Goal: Information Seeking & Learning: Learn about a topic

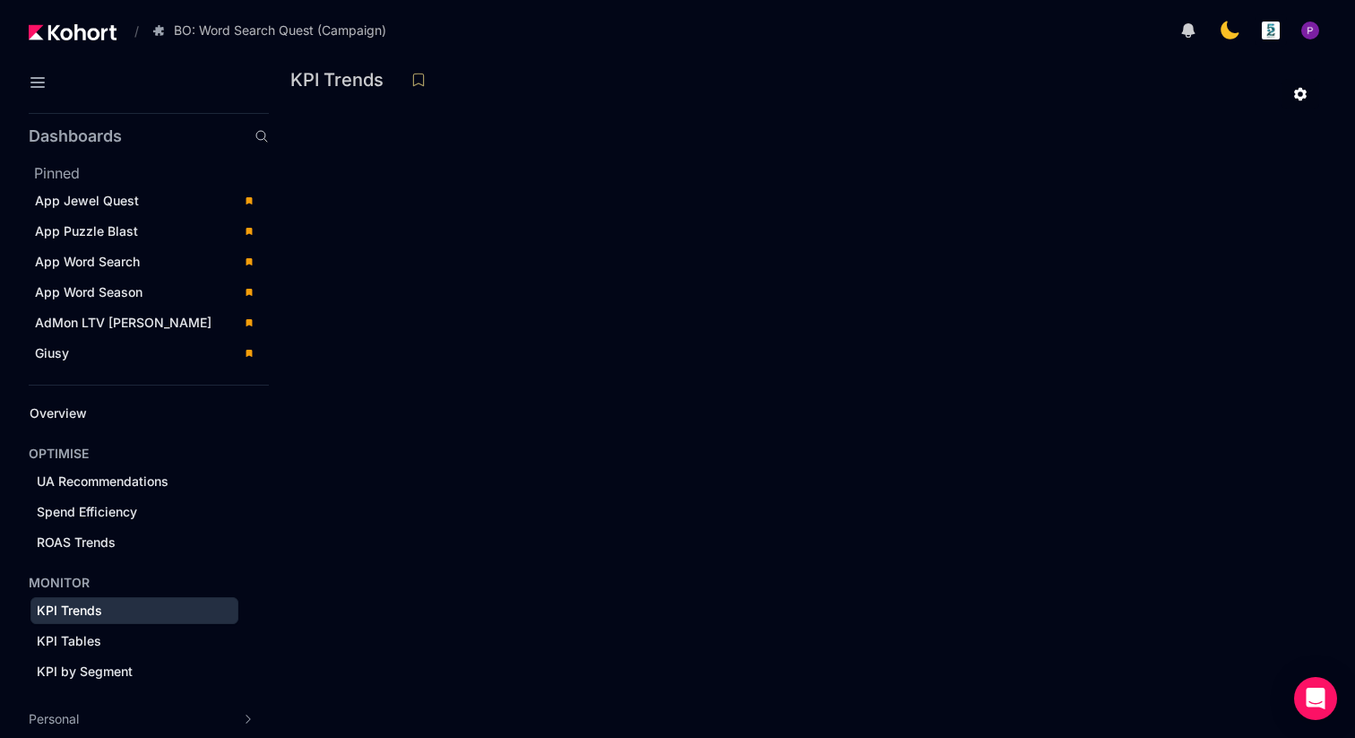
scroll to position [103, 0]
click at [97, 207] on span "App Jewel Quest" at bounding box center [87, 200] width 104 height 15
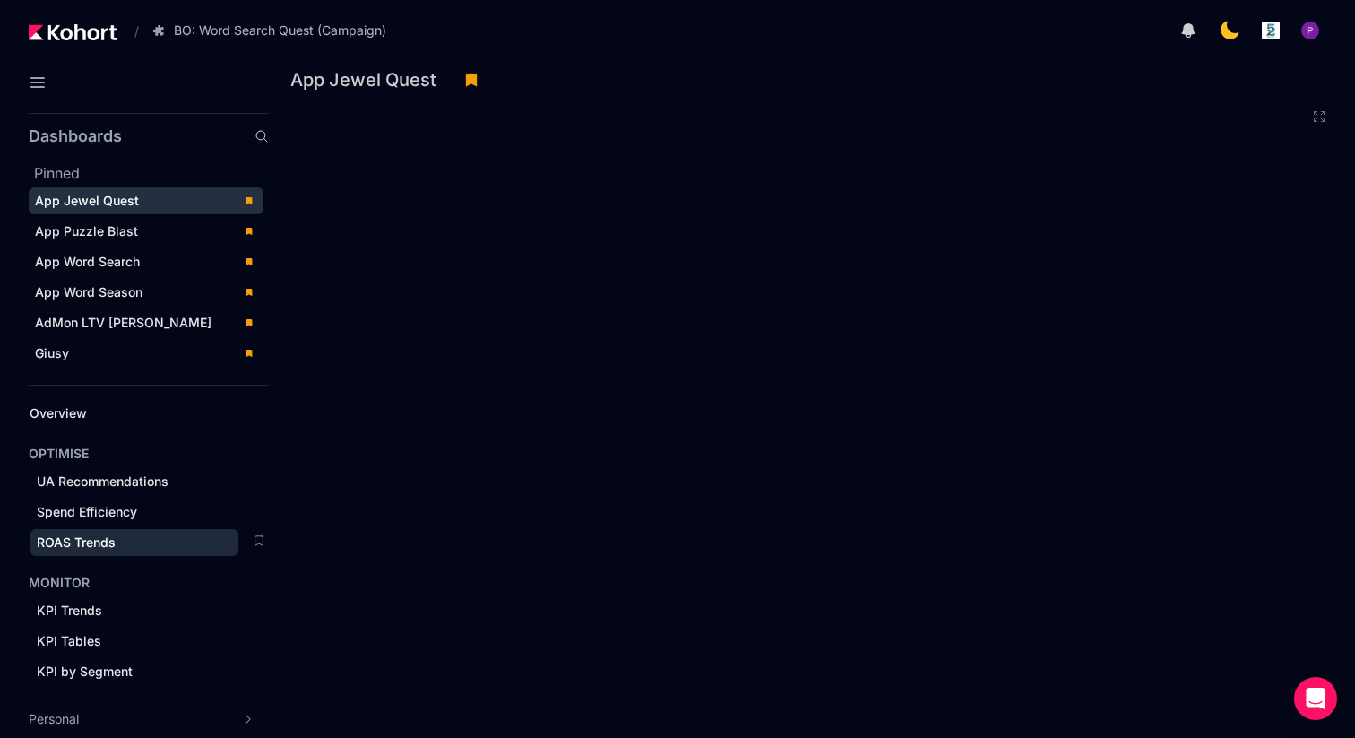
click at [87, 546] on span "ROAS Trends" at bounding box center [76, 541] width 79 height 15
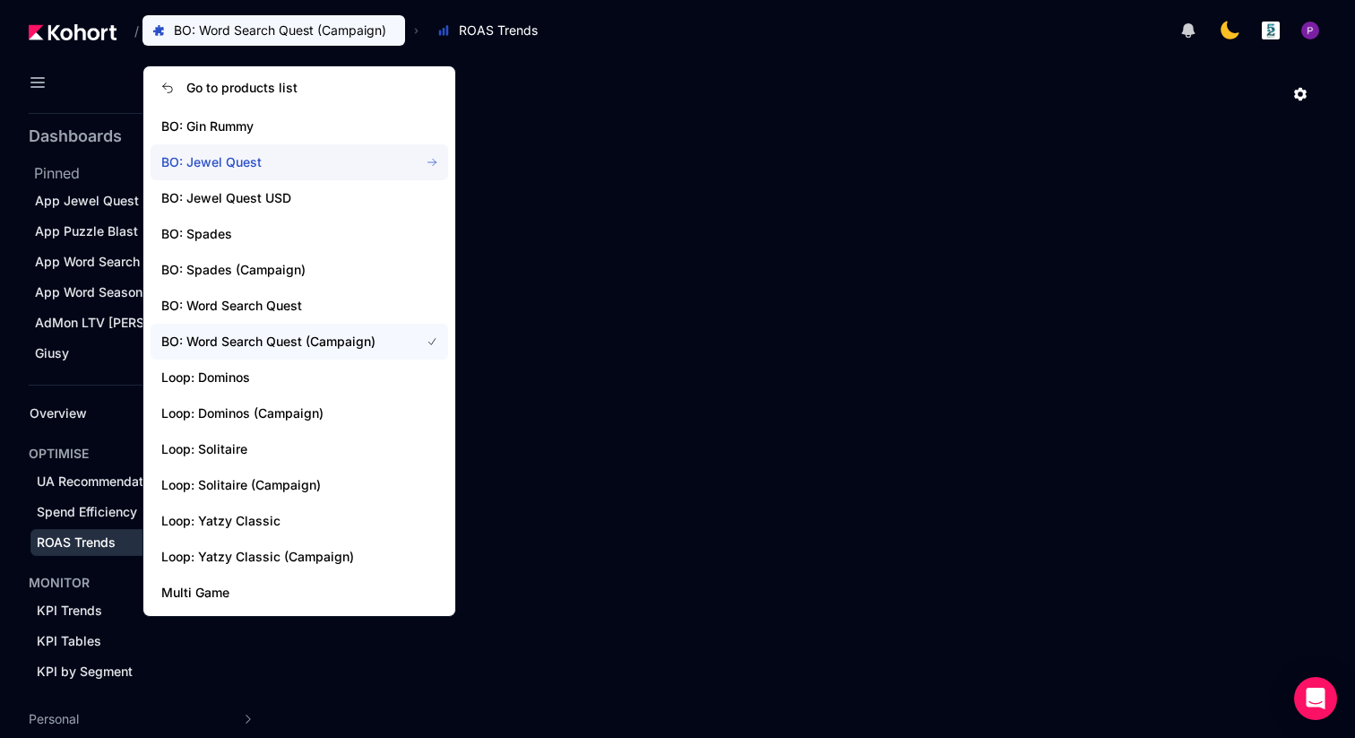
click at [277, 166] on span "BO: Jewel Quest" at bounding box center [279, 162] width 237 height 18
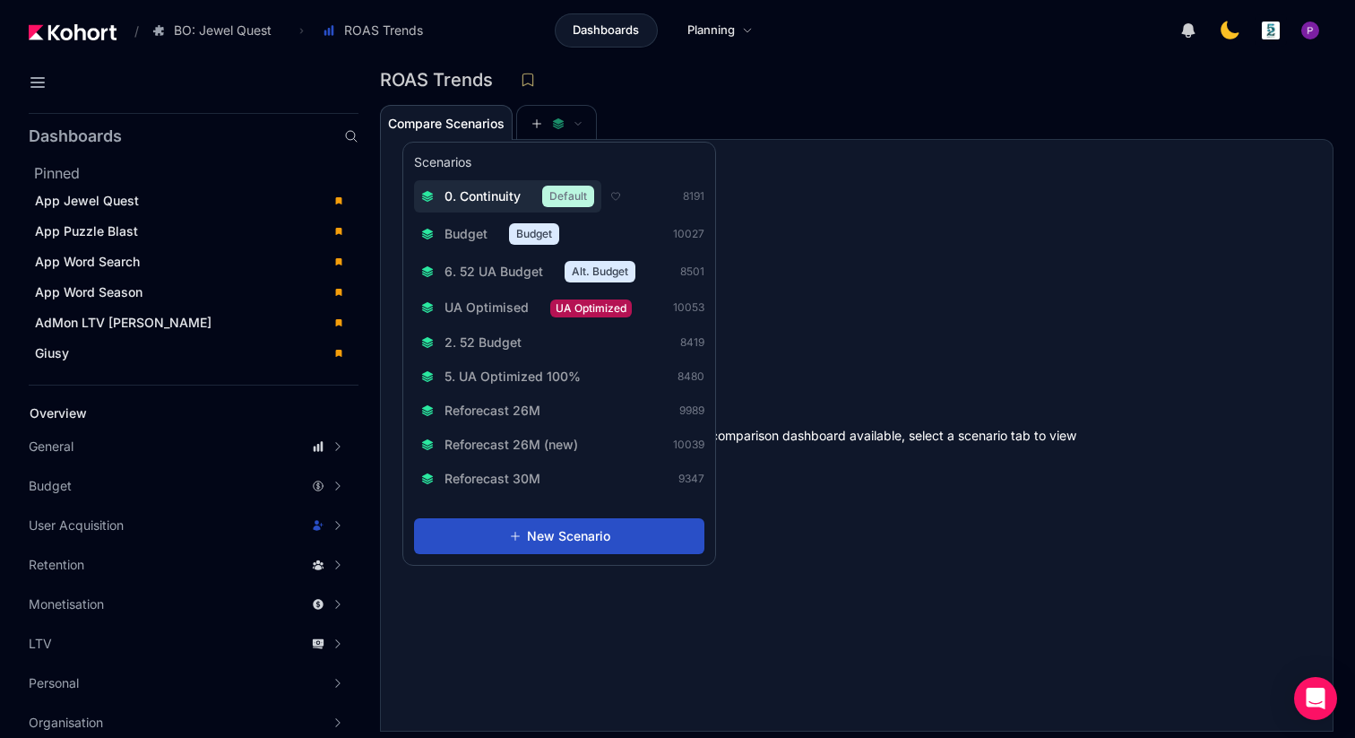
click at [474, 195] on span "0. Continuity" at bounding box center [483, 196] width 76 height 18
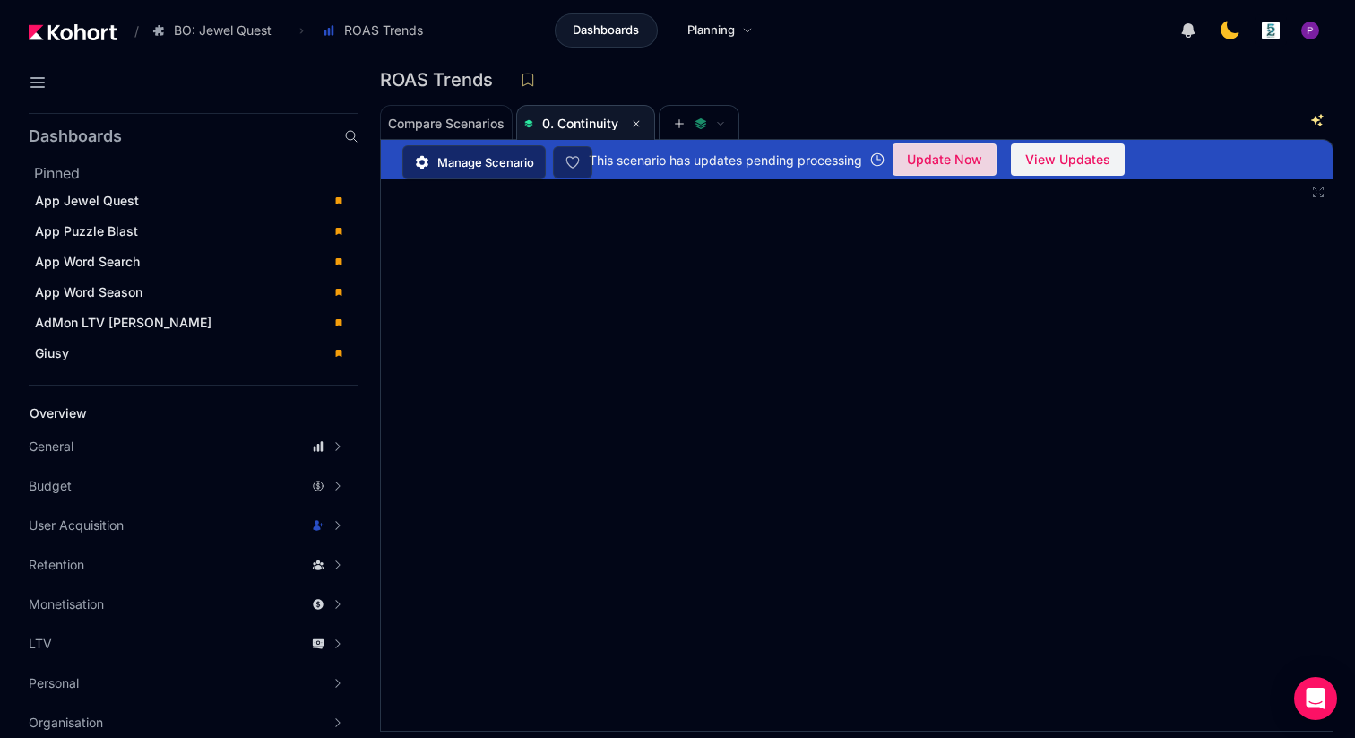
click at [954, 160] on span "Update Now" at bounding box center [944, 159] width 75 height 27
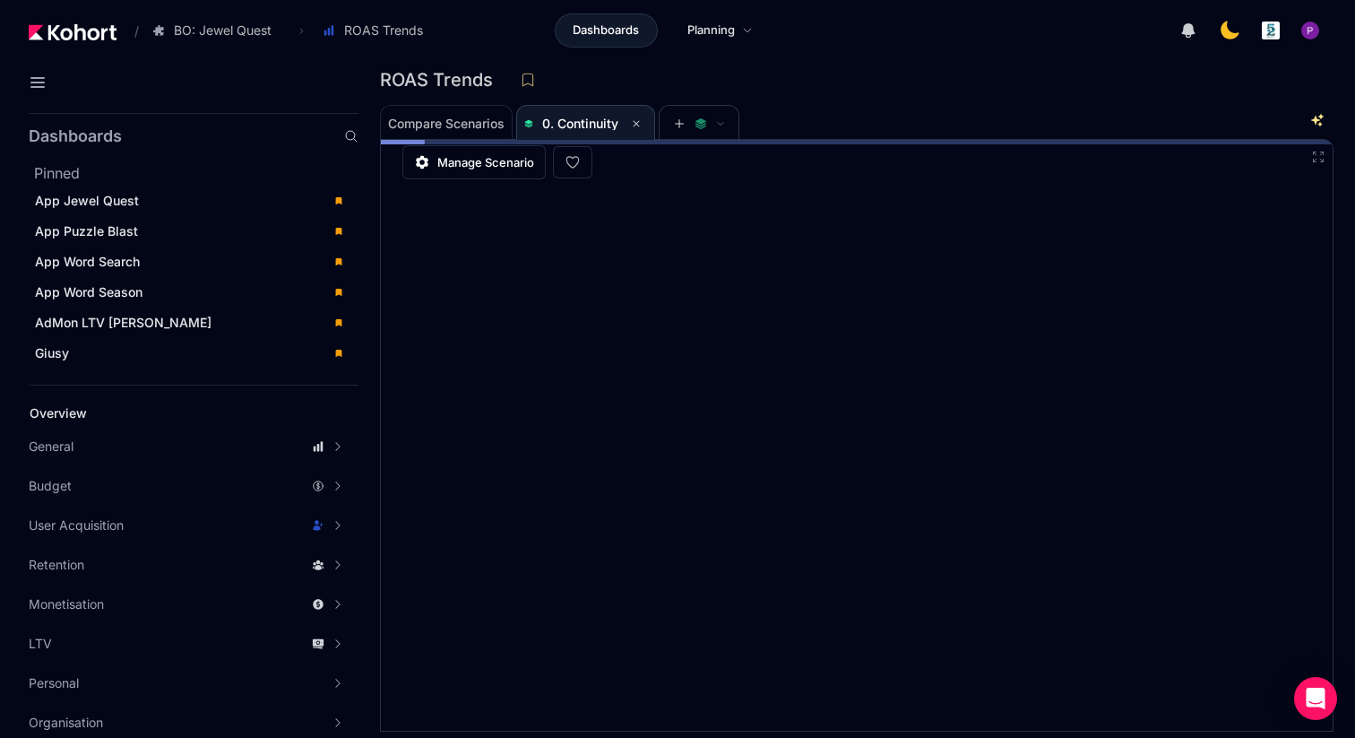
scroll to position [4, 0]
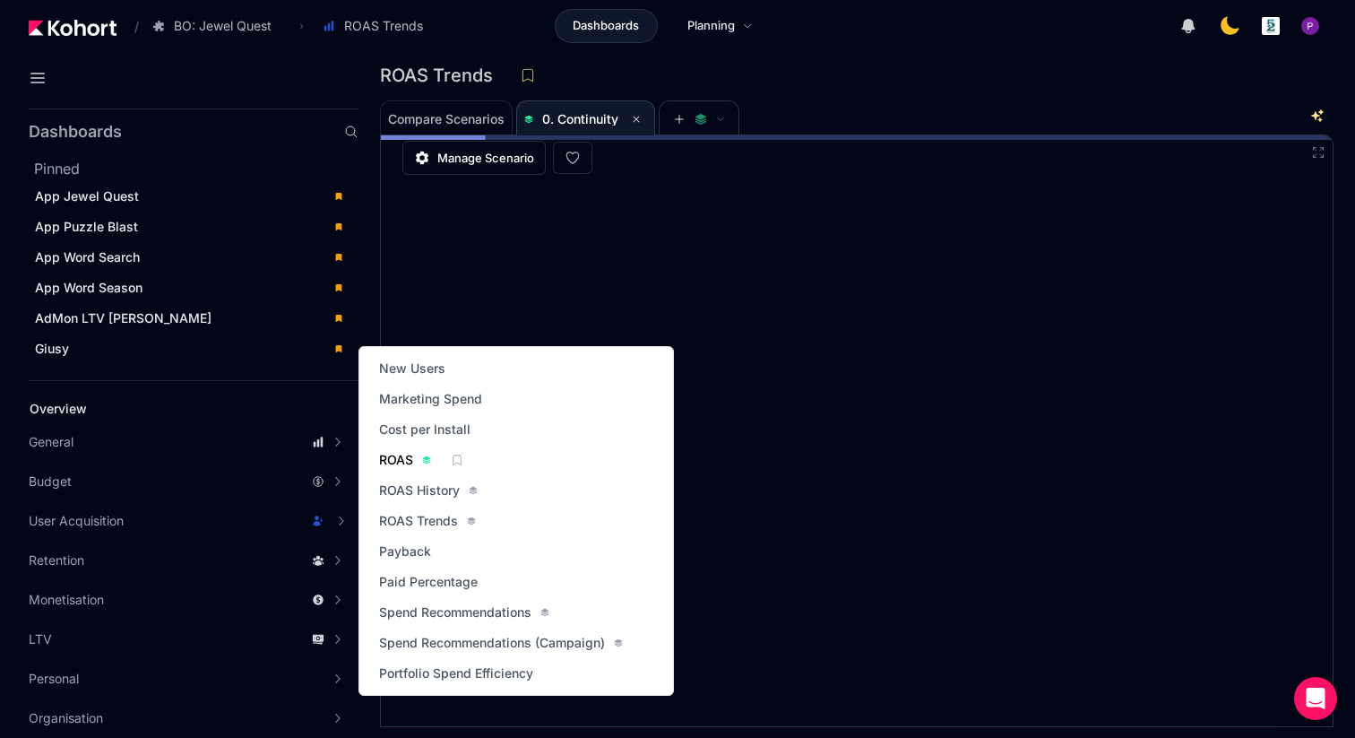
click at [382, 457] on span "ROAS" at bounding box center [396, 460] width 34 height 18
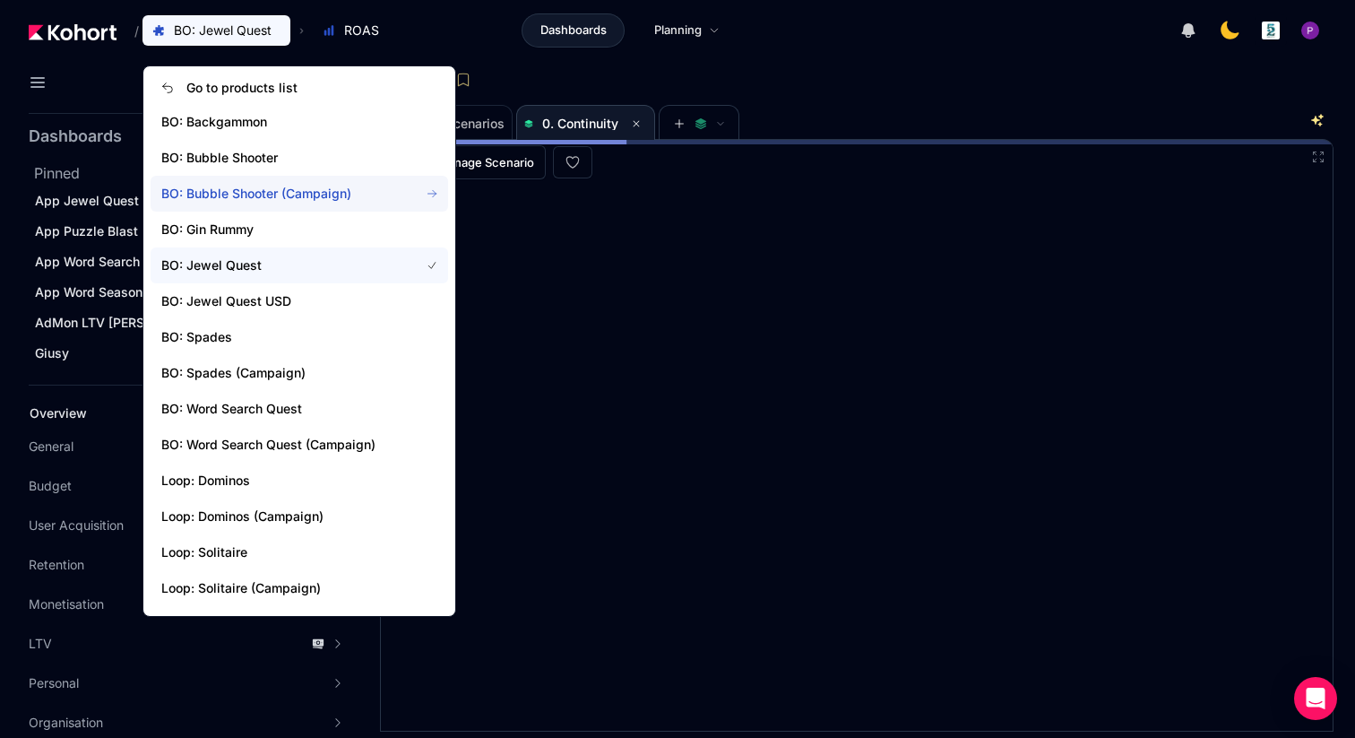
click at [258, 195] on span "BO: Bubble Shooter (Campaign)" at bounding box center [279, 194] width 237 height 18
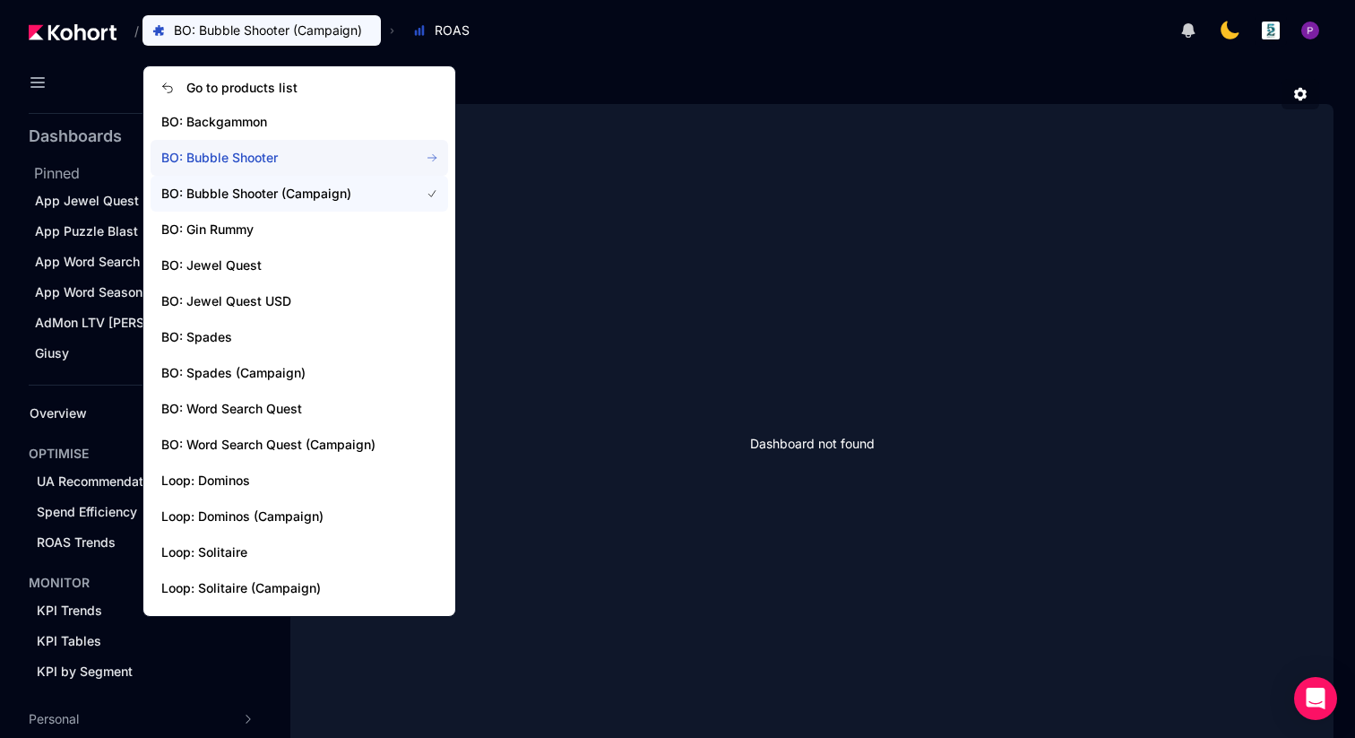
click at [240, 157] on span "BO: Bubble Shooter" at bounding box center [279, 158] width 237 height 18
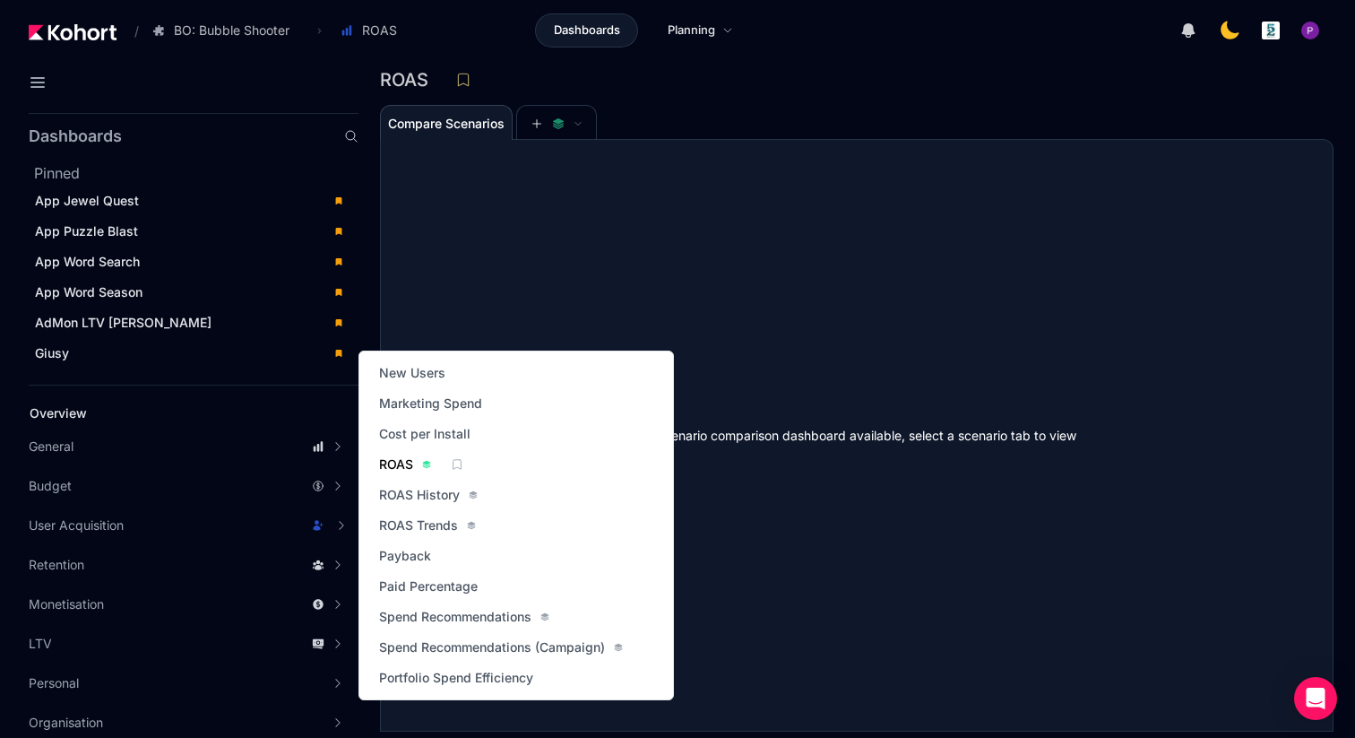
click at [404, 470] on span "ROAS" at bounding box center [396, 464] width 34 height 18
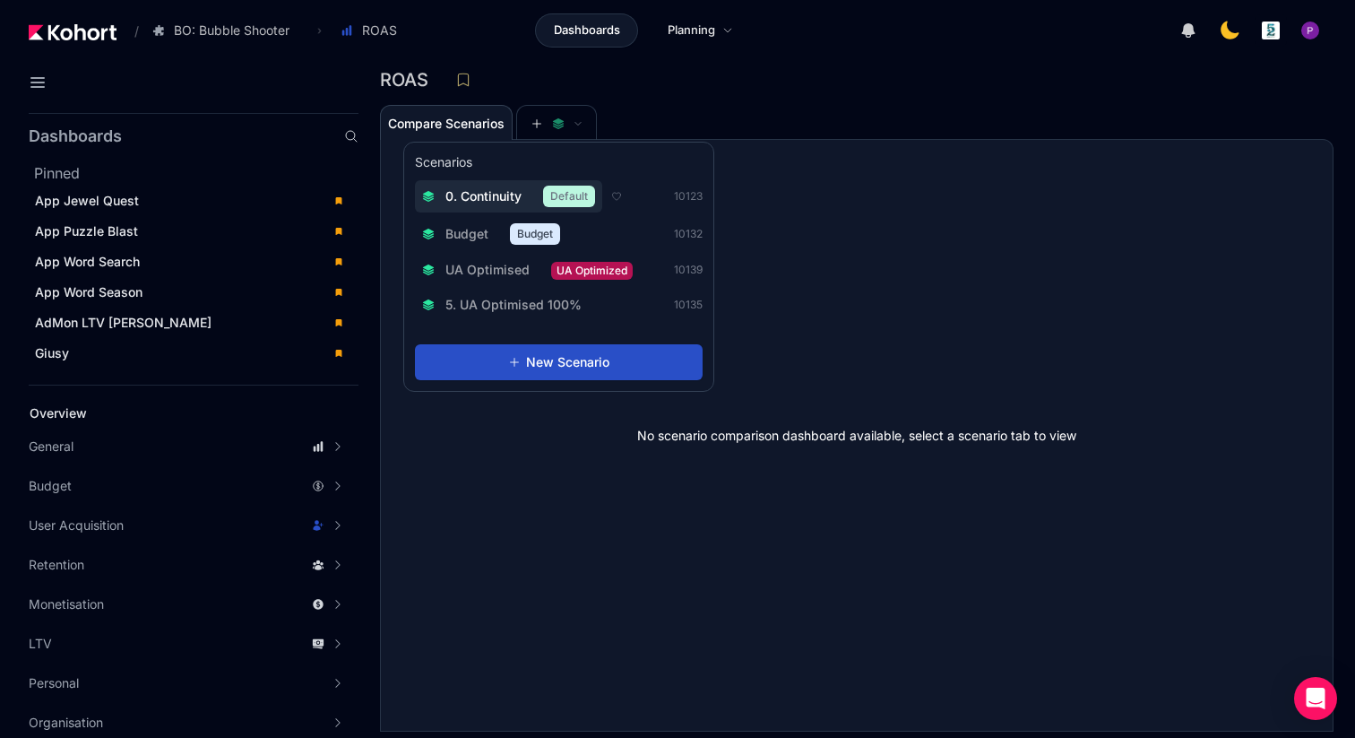
click at [474, 195] on span "0. Continuity" at bounding box center [484, 196] width 76 height 18
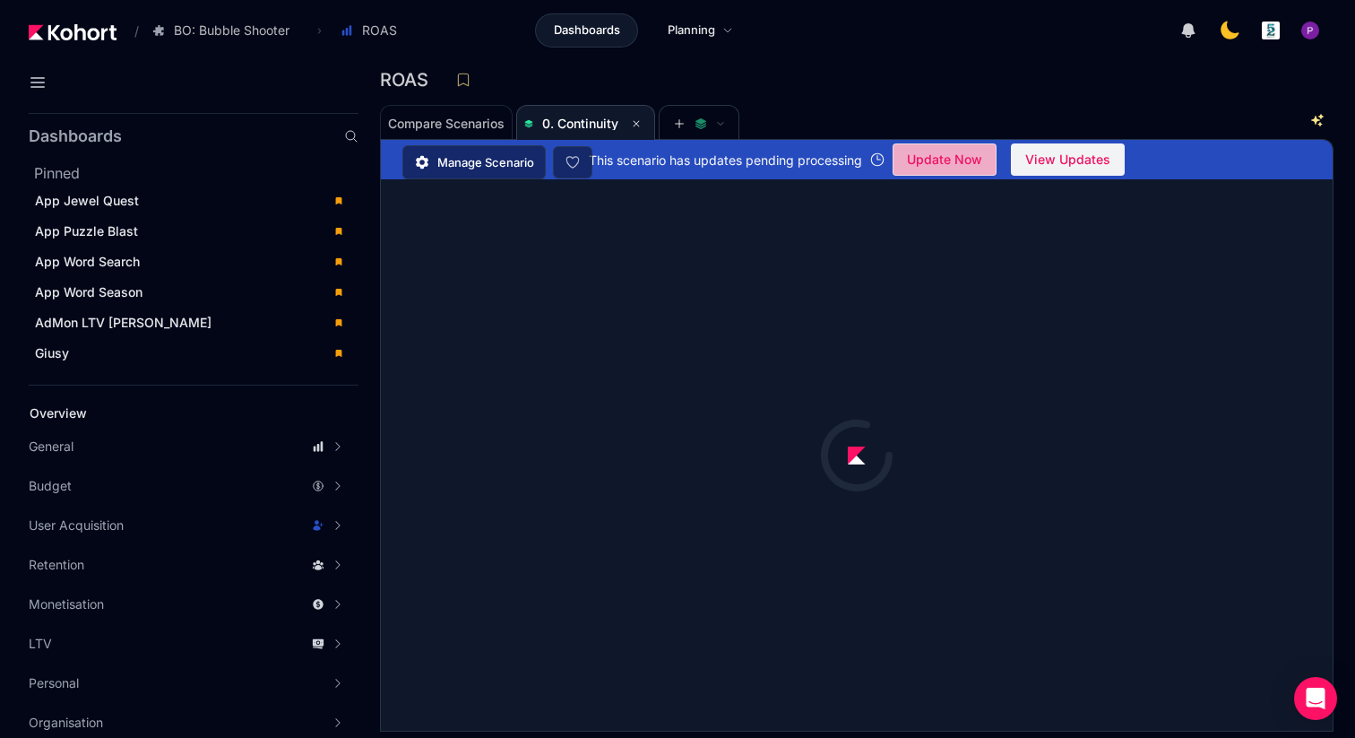
click at [963, 161] on span "Update Now" at bounding box center [944, 159] width 75 height 27
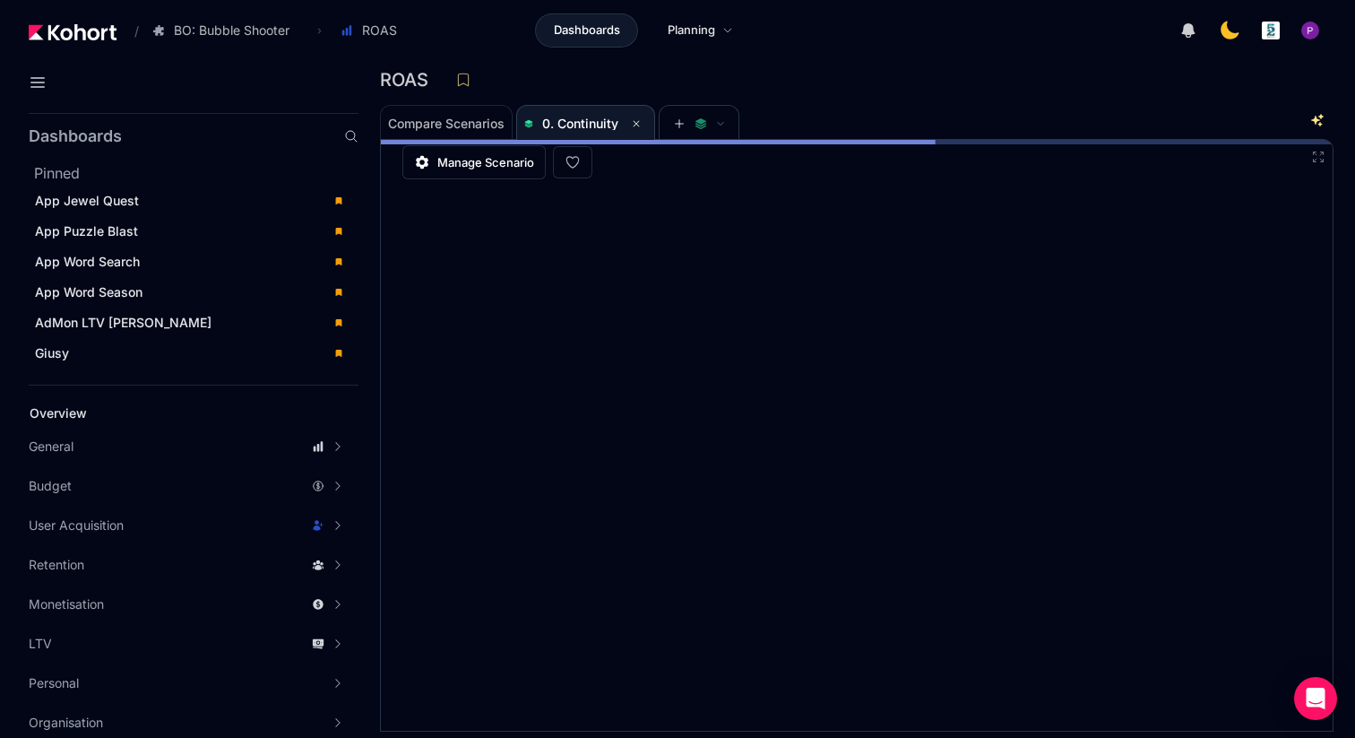
scroll to position [4, 0]
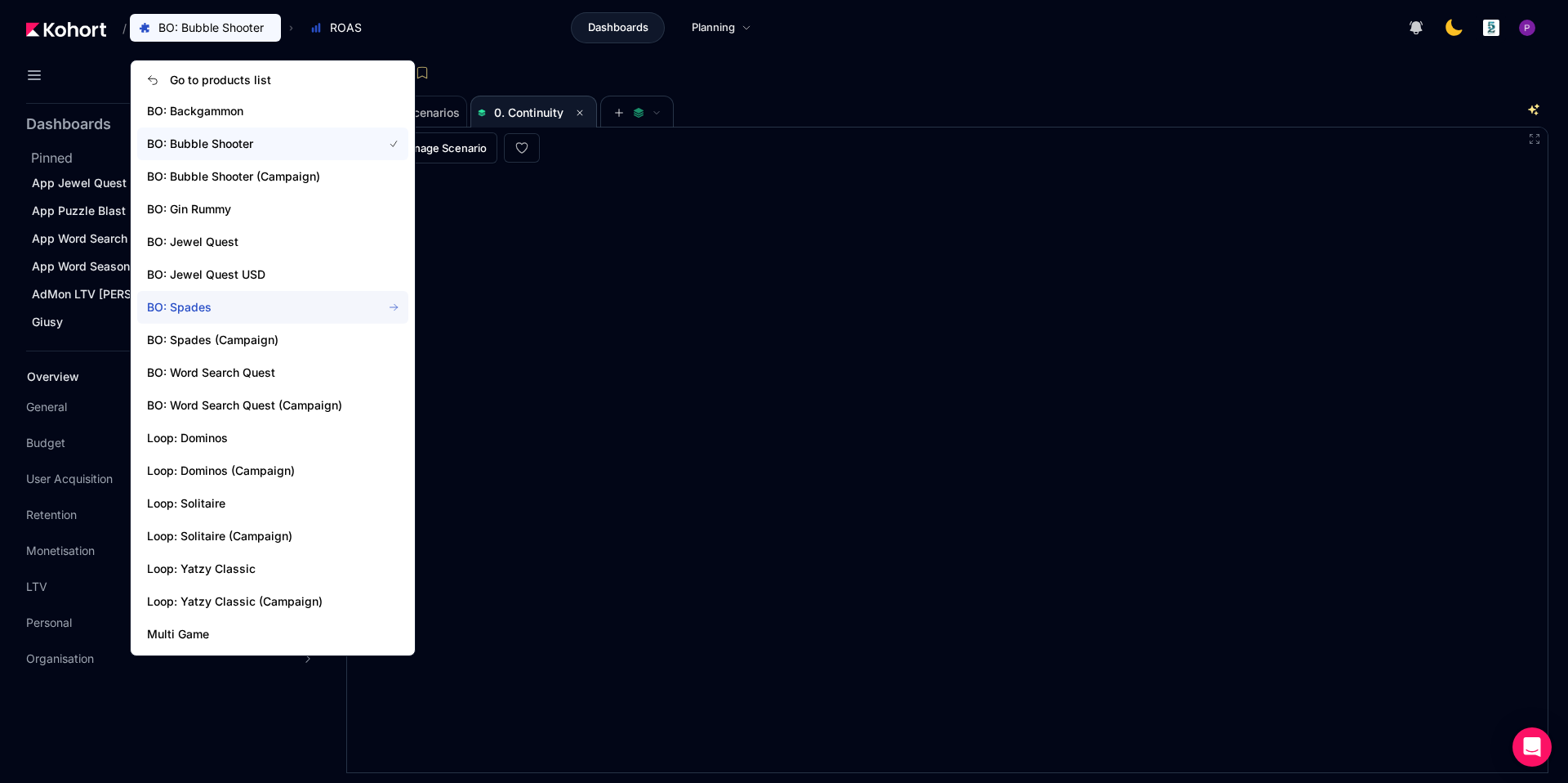
click at [185, 307] on span "BO: Spades" at bounding box center [254, 307] width 216 height 16
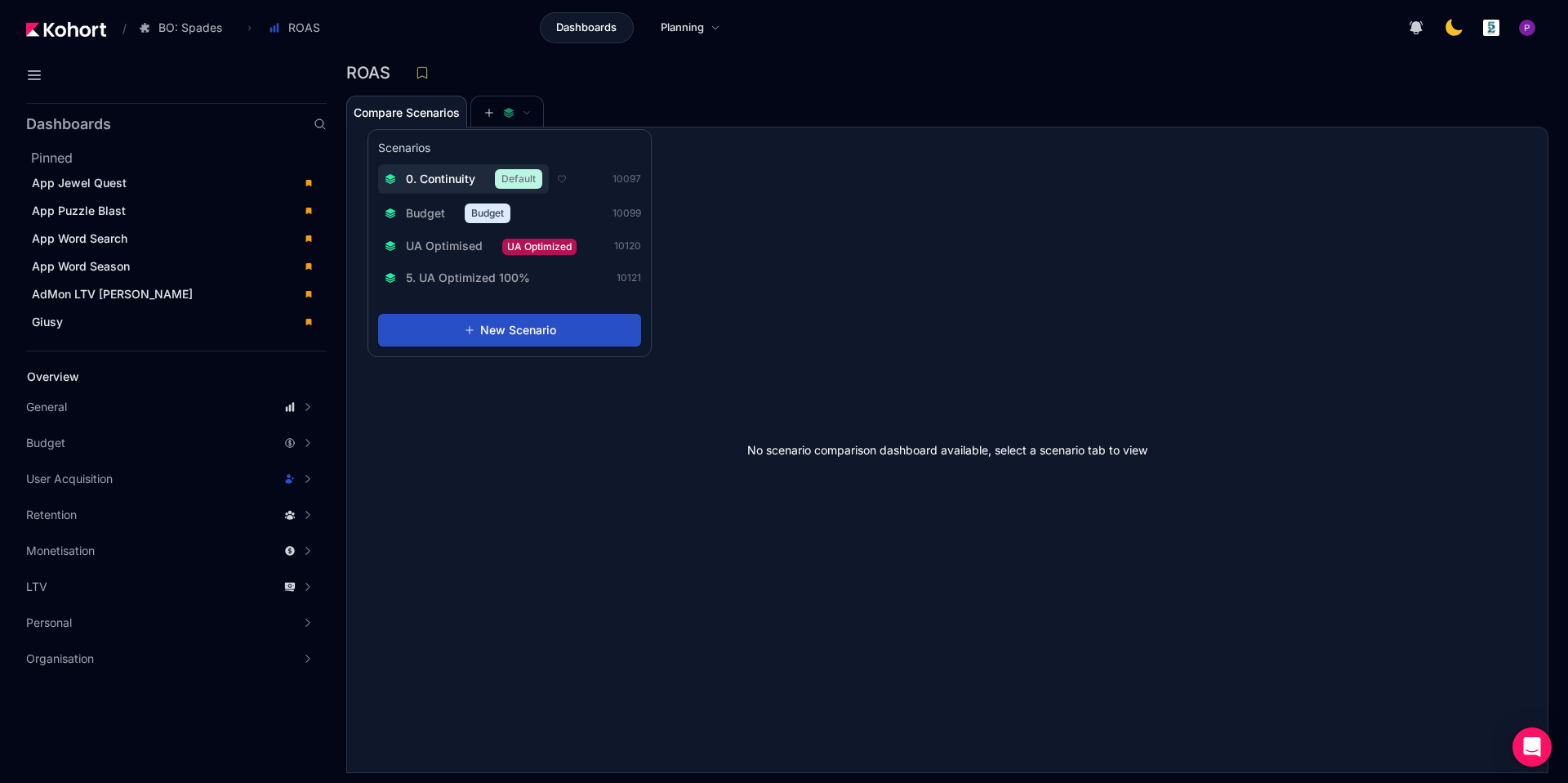
click at [469, 166] on button "0. Continuity Default" at bounding box center [463, 179] width 170 height 29
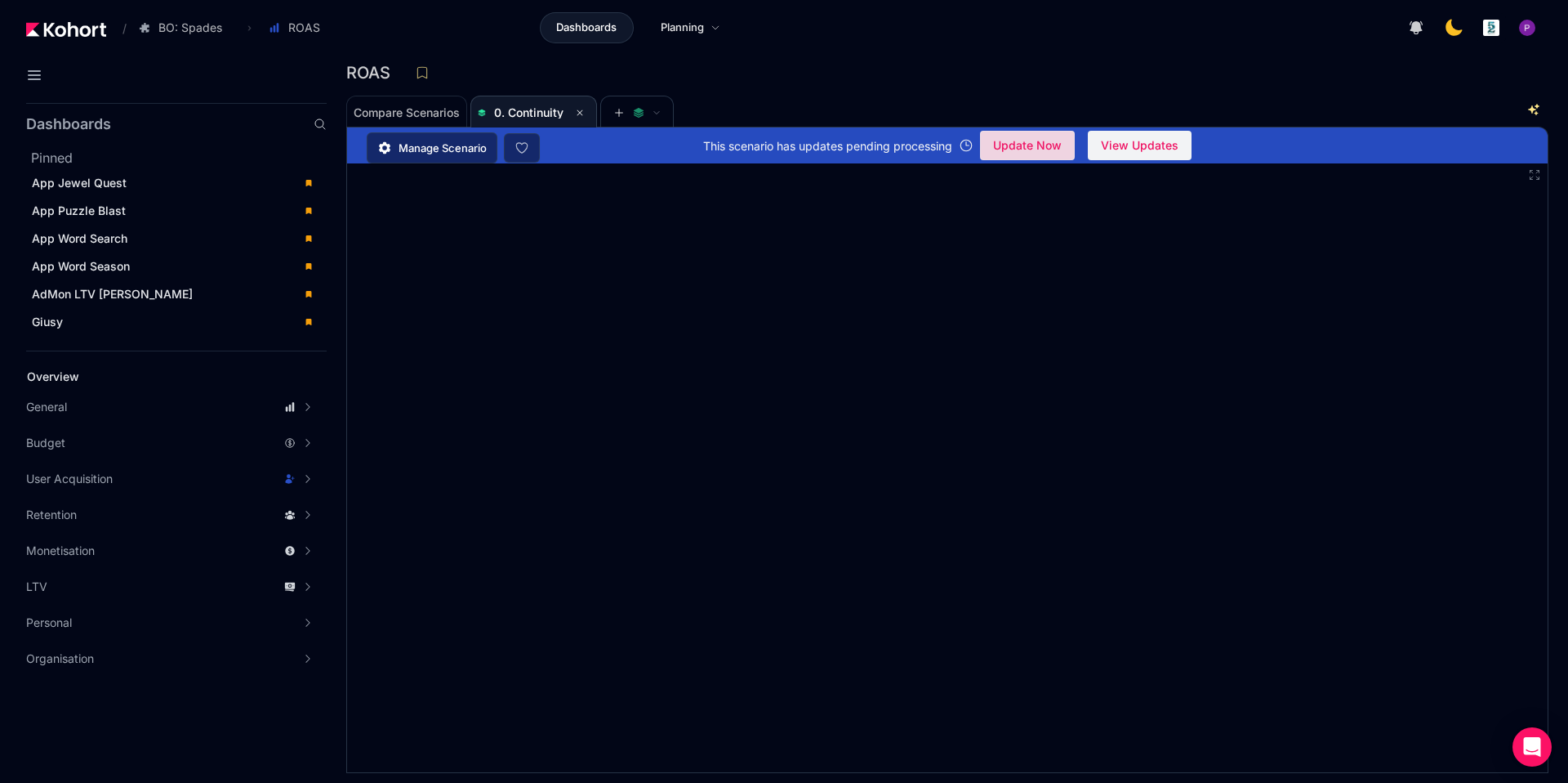
click at [1051, 145] on span "Update Now" at bounding box center [1027, 145] width 68 height 25
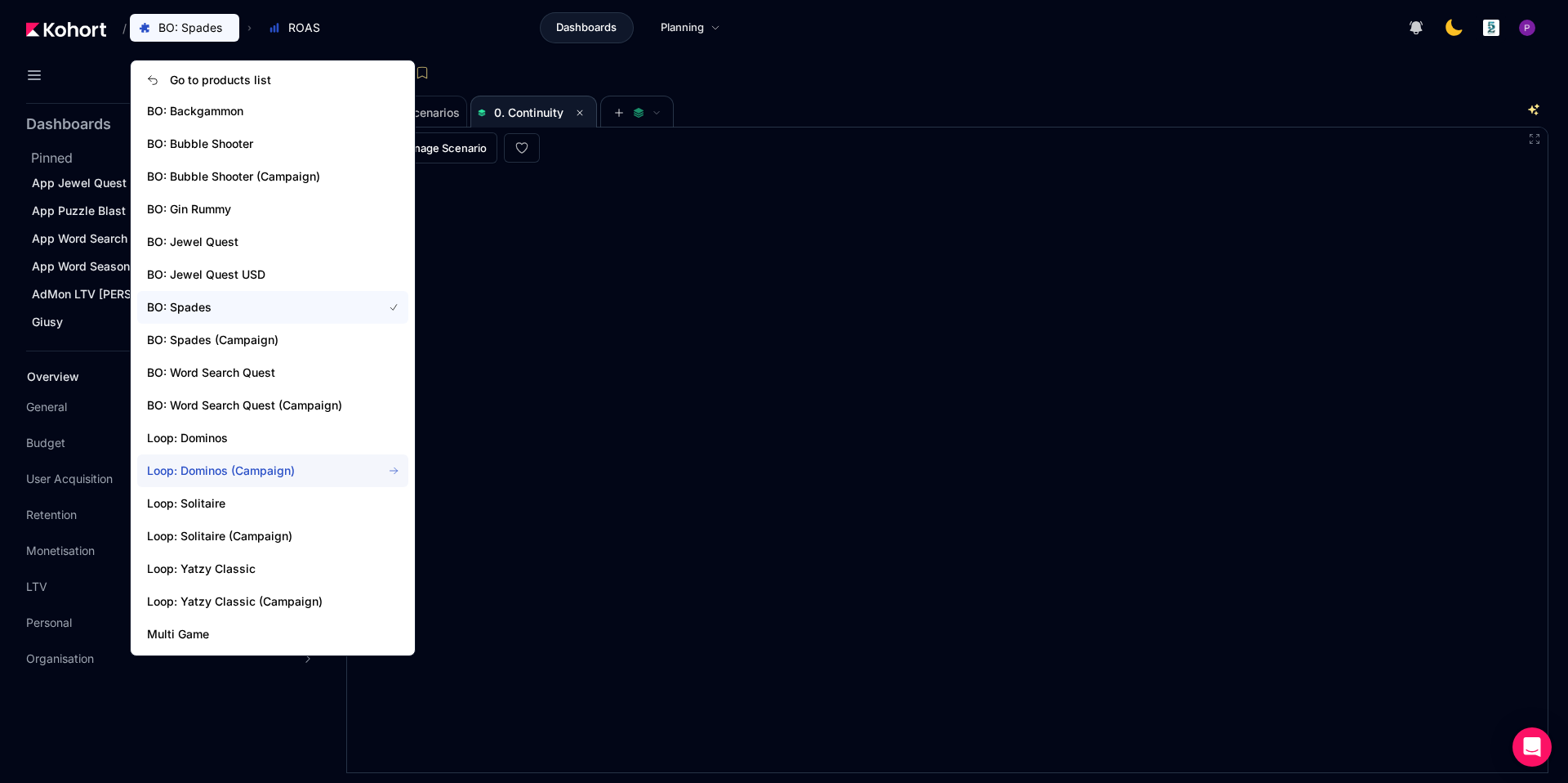
click at [205, 473] on span "Loop: Dominos (Campaign)" at bounding box center [254, 470] width 216 height 16
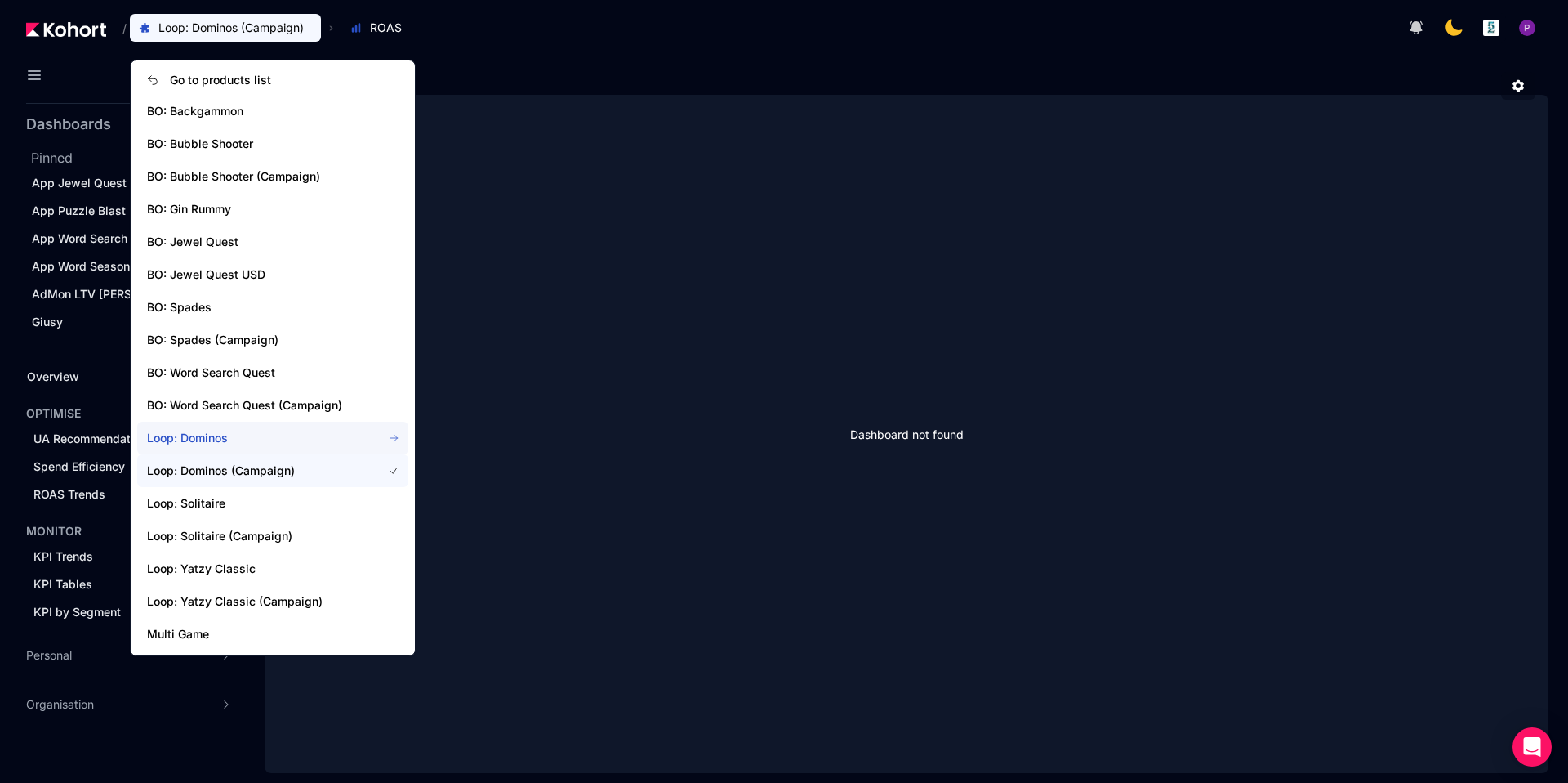
click at [218, 444] on span "Loop: Dominos" at bounding box center [254, 438] width 216 height 16
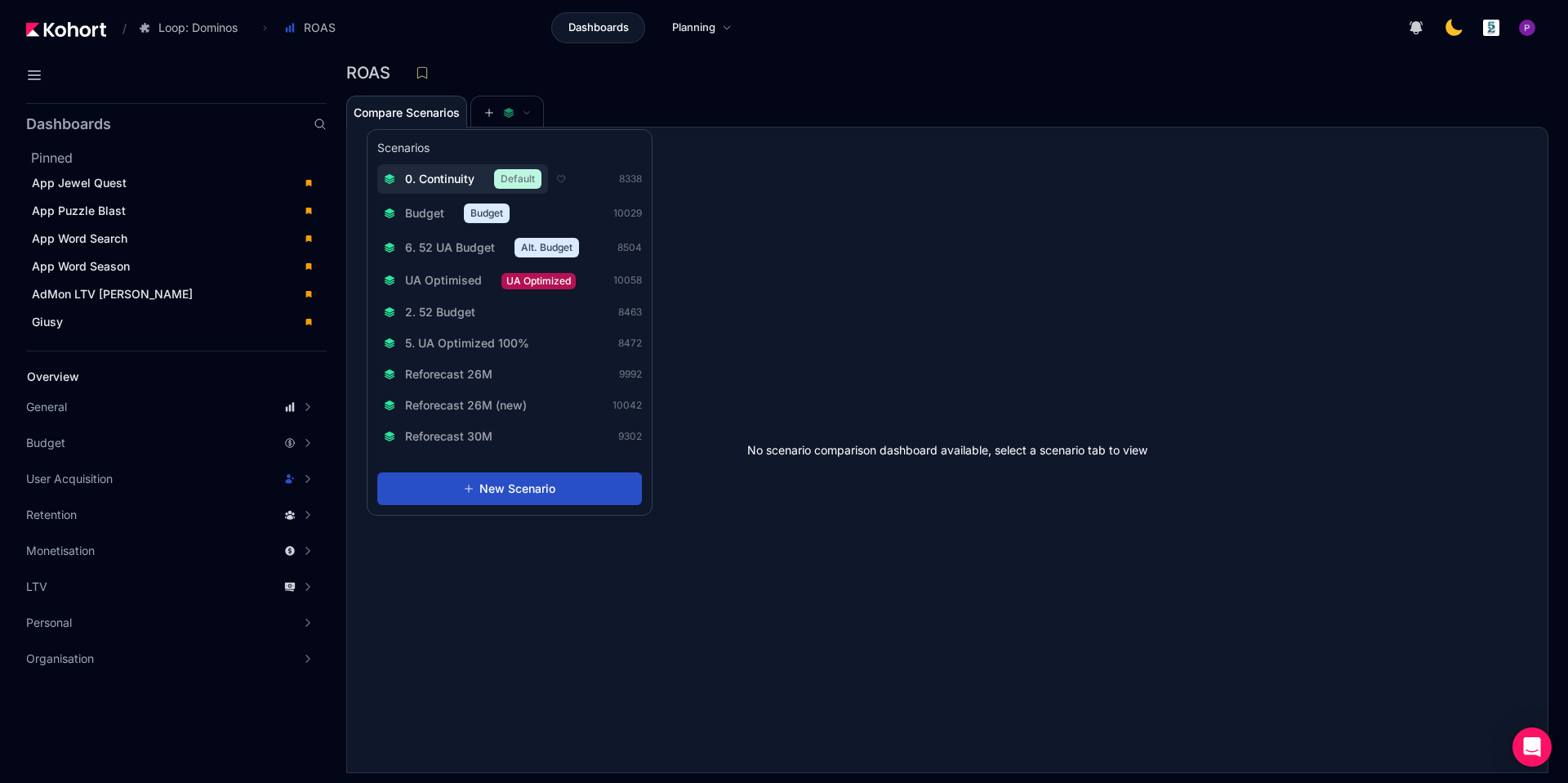
click at [439, 170] on span "0. Continuity" at bounding box center [440, 179] width 69 height 16
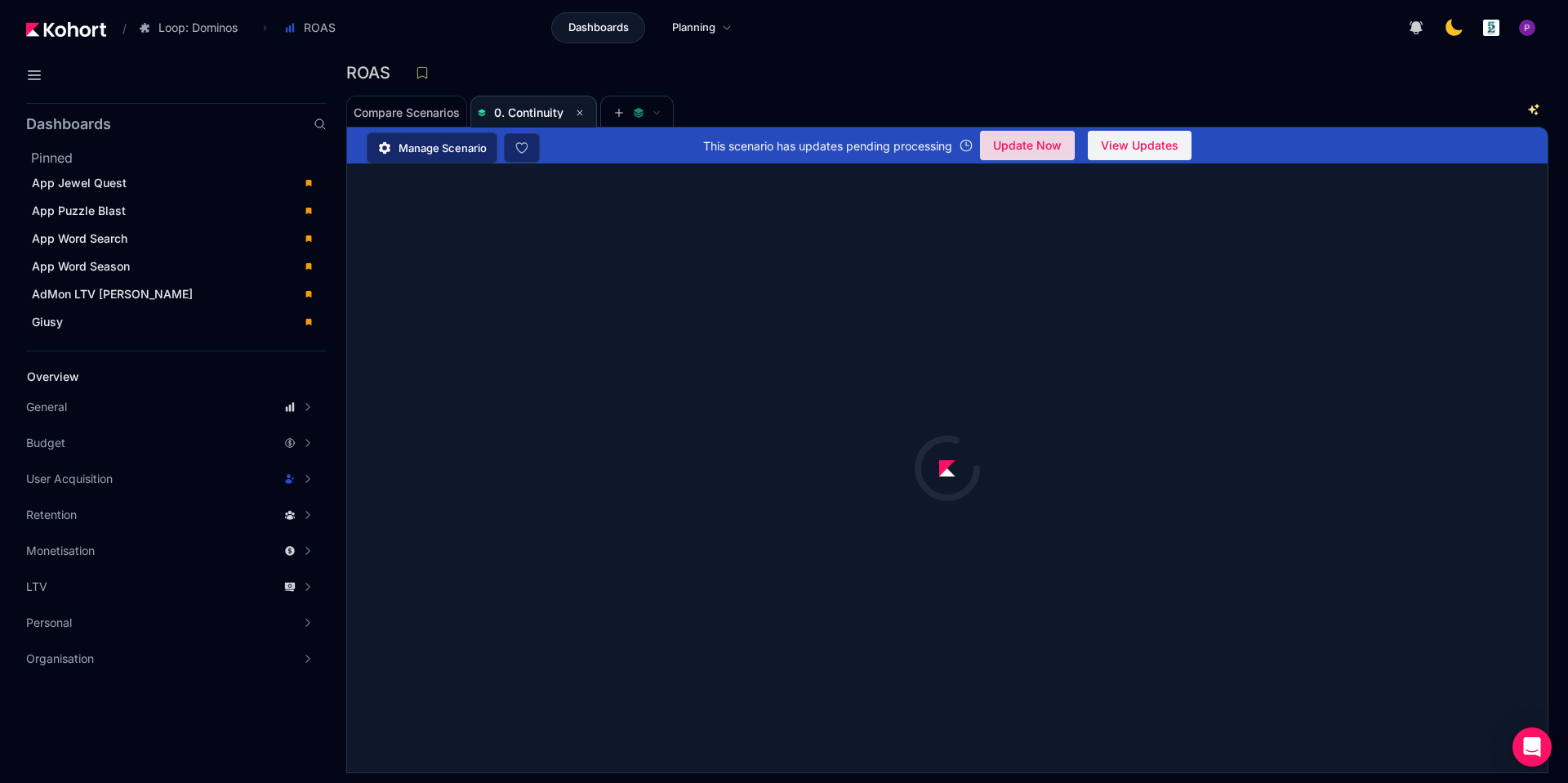
click at [1050, 156] on span "Update Now" at bounding box center [1027, 145] width 68 height 25
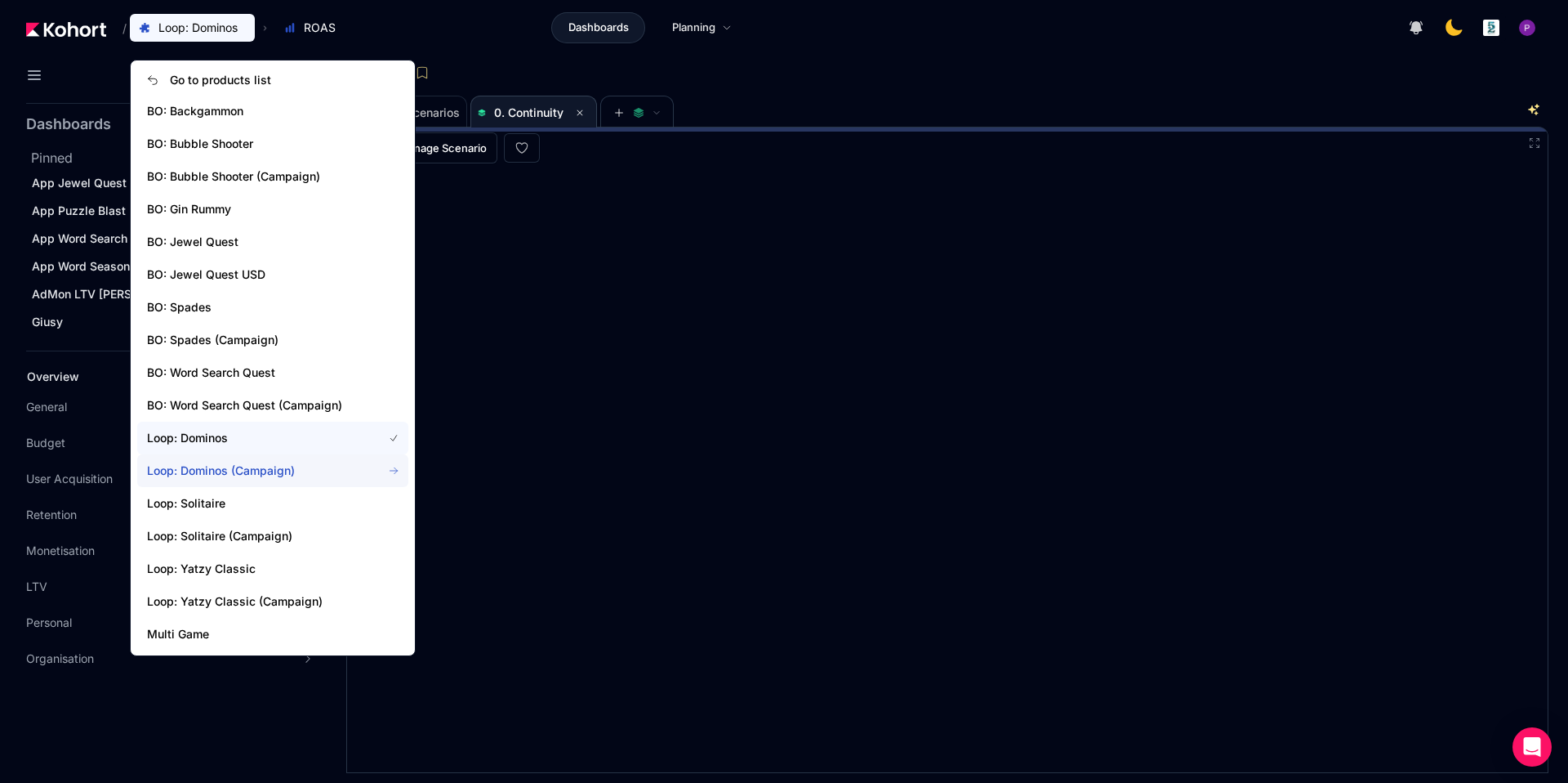
click at [227, 468] on span "Loop: Dominos (Campaign)" at bounding box center [254, 470] width 216 height 16
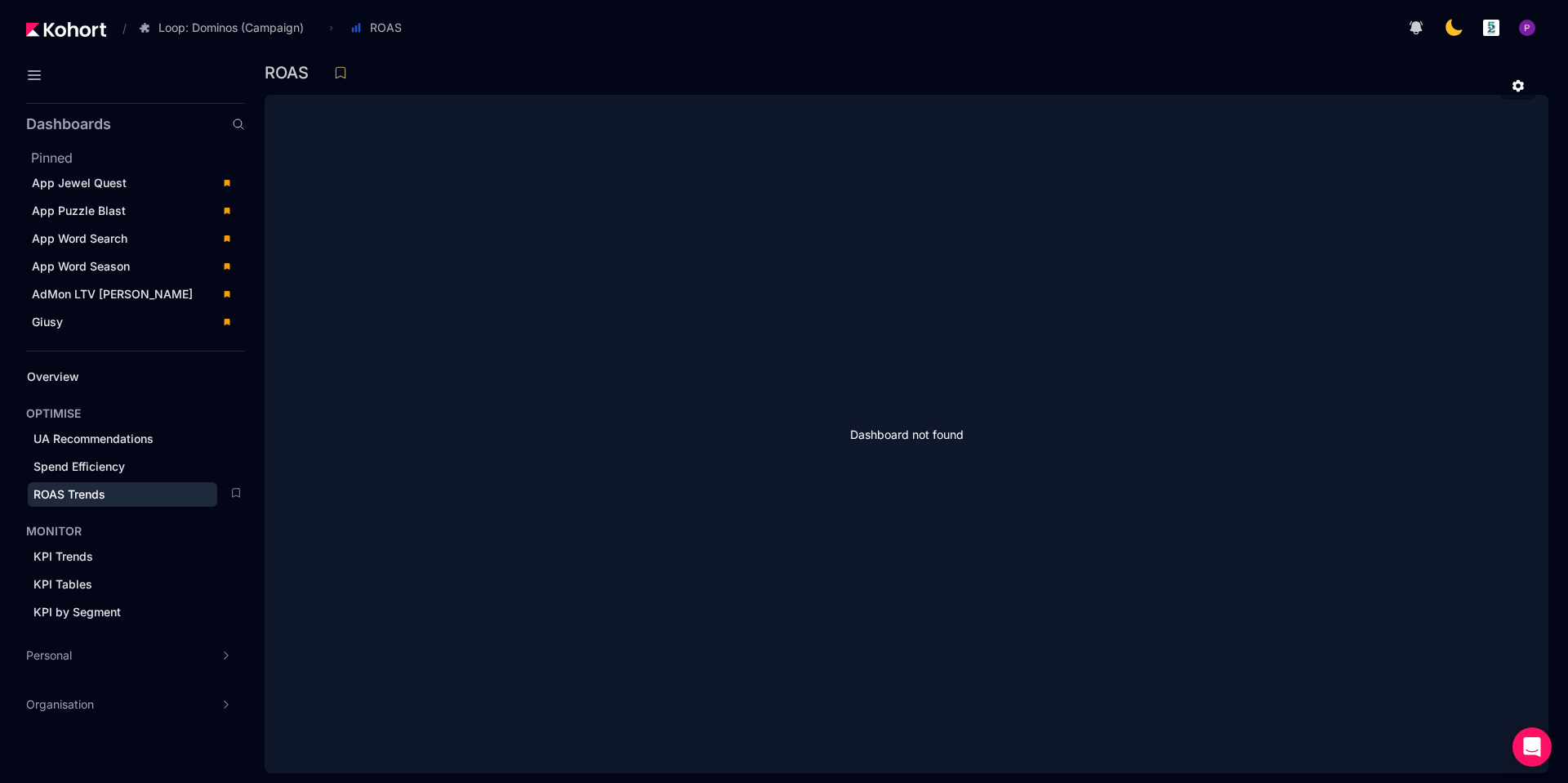
click at [76, 497] on span "ROAS Trends" at bounding box center [69, 493] width 72 height 14
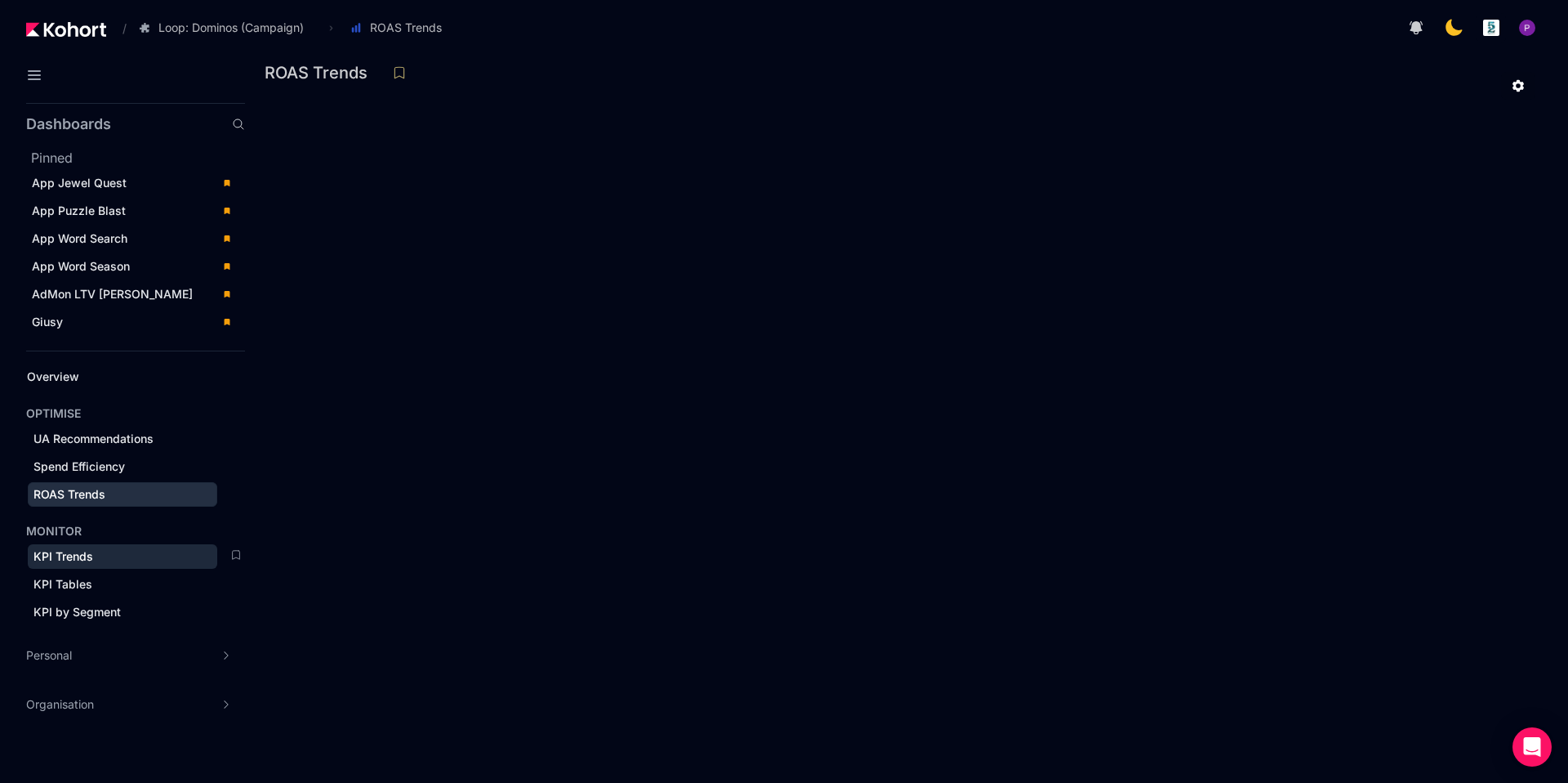
click at [61, 560] on span "KPI Trends" at bounding box center [63, 555] width 59 height 14
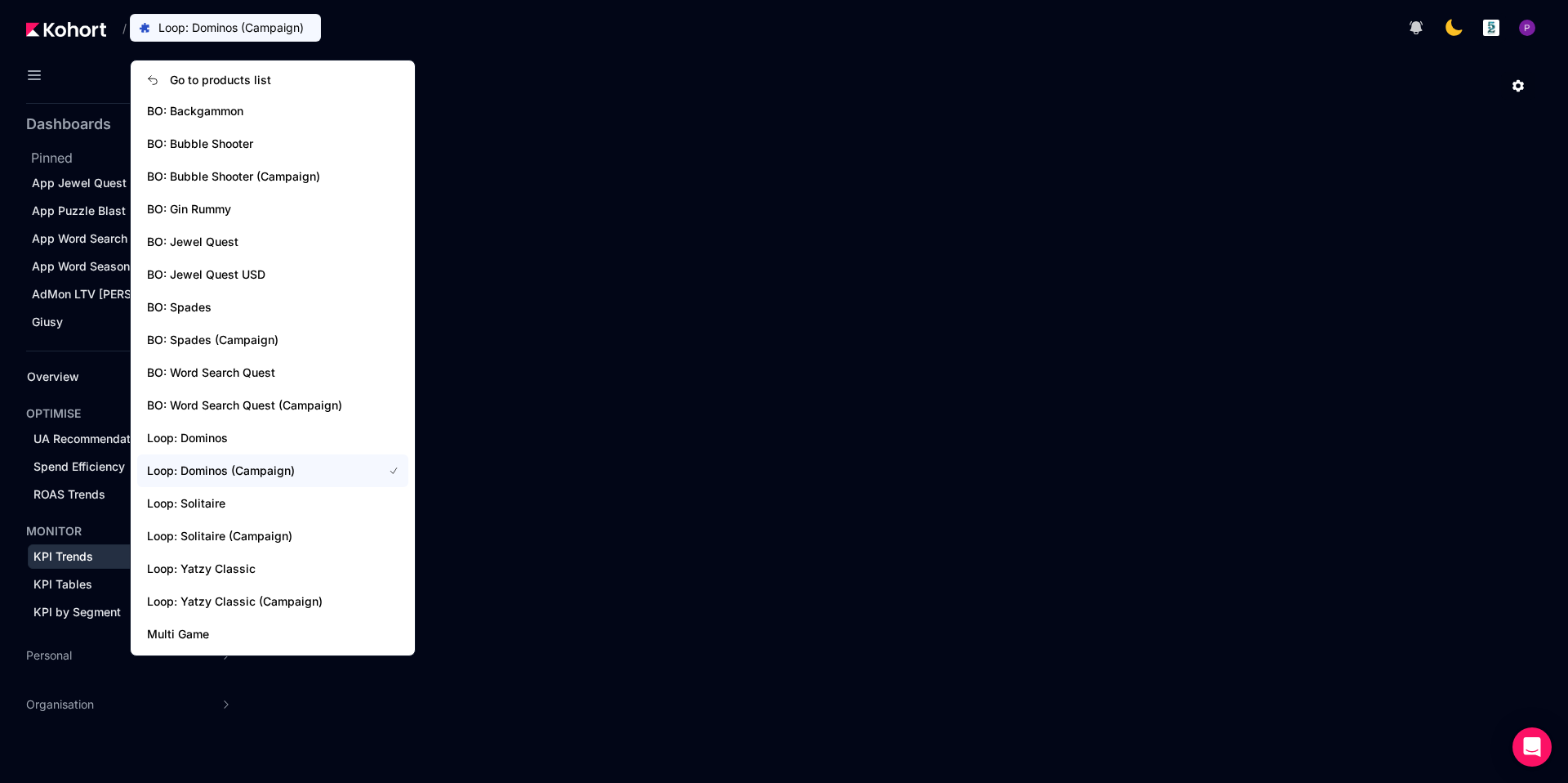
click at [215, 30] on span "Loop: Dominos (Campaign)" at bounding box center [231, 28] width 146 height 16
click at [218, 178] on span "BO: Bubble Shooter (Campaign)" at bounding box center [254, 177] width 216 height 16
